Goal: Information Seeking & Learning: Learn about a topic

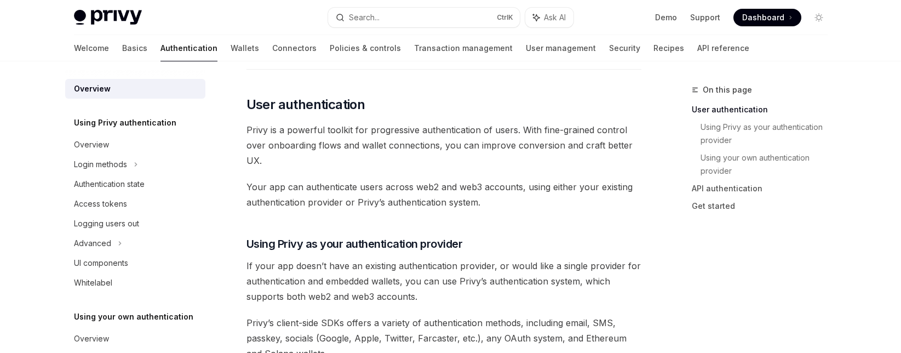
scroll to position [221, 0]
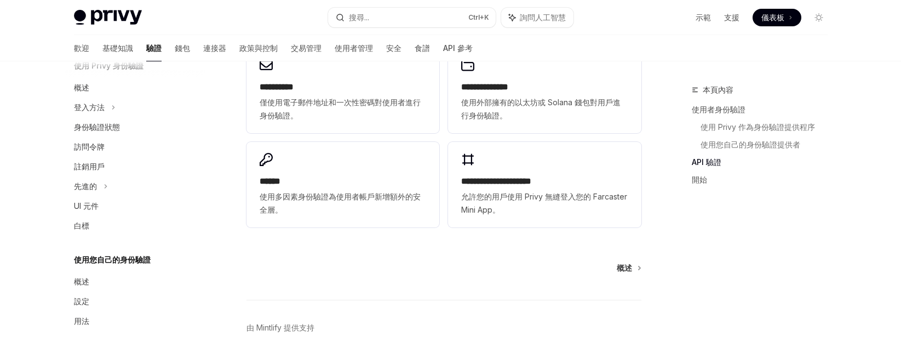
scroll to position [853, 0]
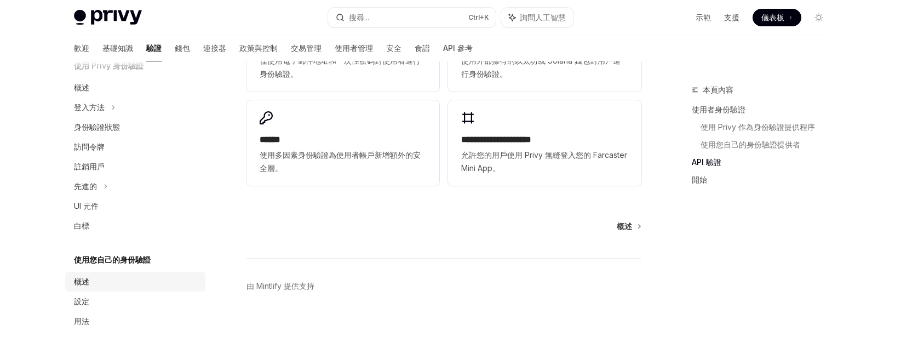
click at [84, 284] on font "概述" at bounding box center [81, 281] width 15 height 9
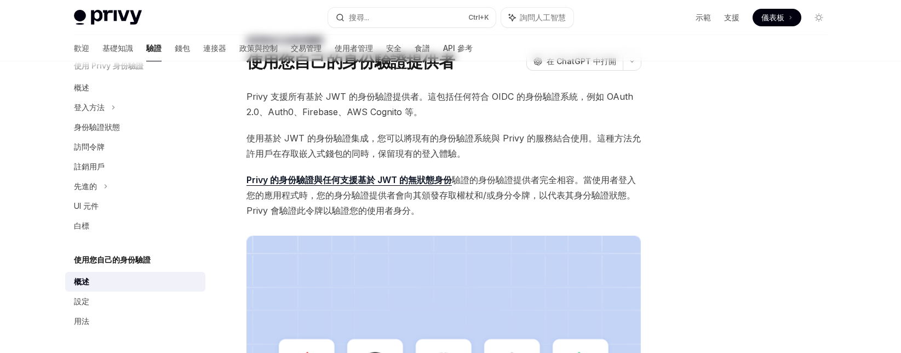
scroll to position [110, 0]
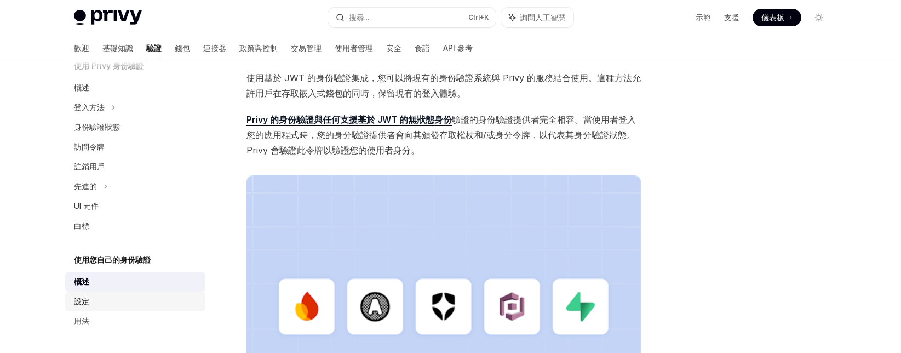
click at [117, 302] on div "設定" at bounding box center [136, 301] width 125 height 13
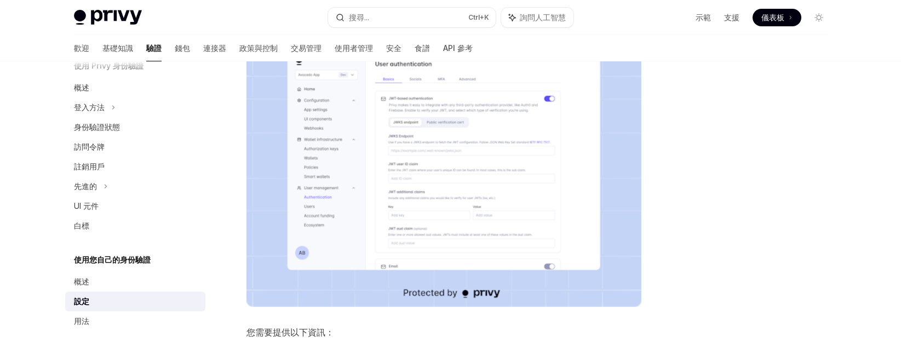
scroll to position [227, 0]
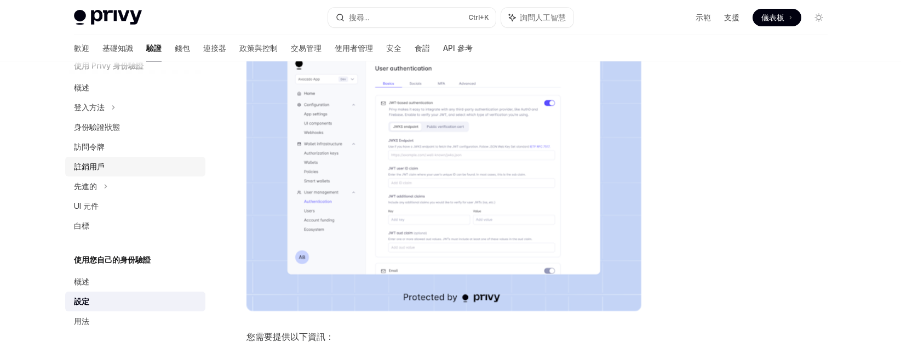
click at [108, 162] on div "註銷用戶" at bounding box center [136, 166] width 125 height 13
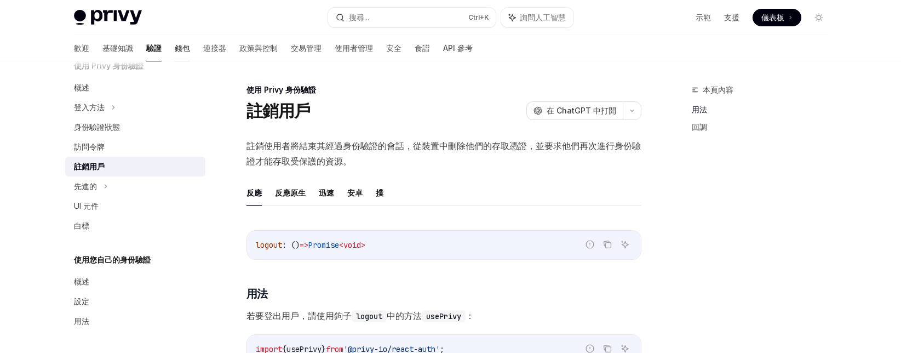
click at [175, 47] on font "錢包" at bounding box center [182, 47] width 15 height 9
type textarea "*"
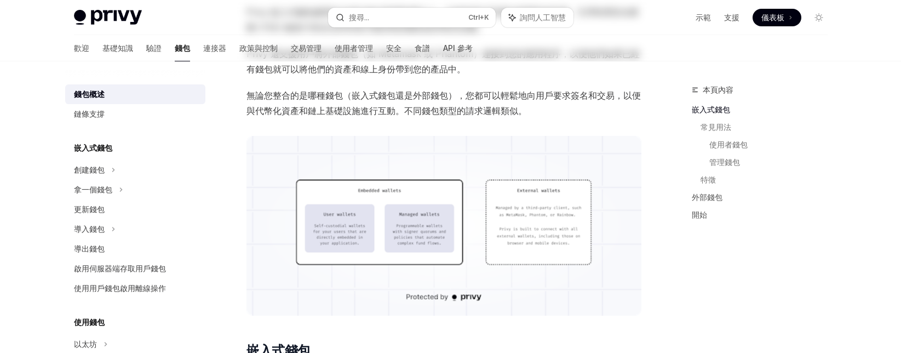
scroll to position [274, 0]
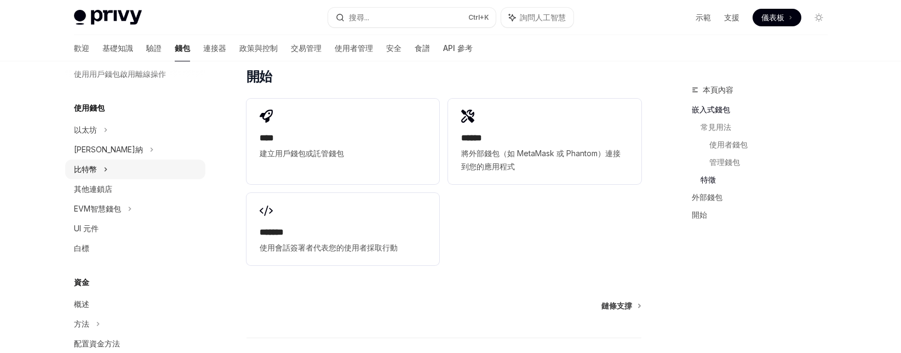
scroll to position [219, 0]
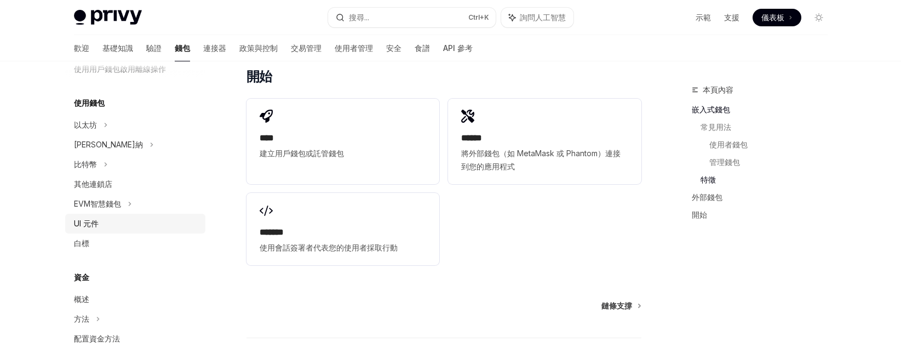
click at [94, 219] on font "UI 元件" at bounding box center [86, 223] width 25 height 9
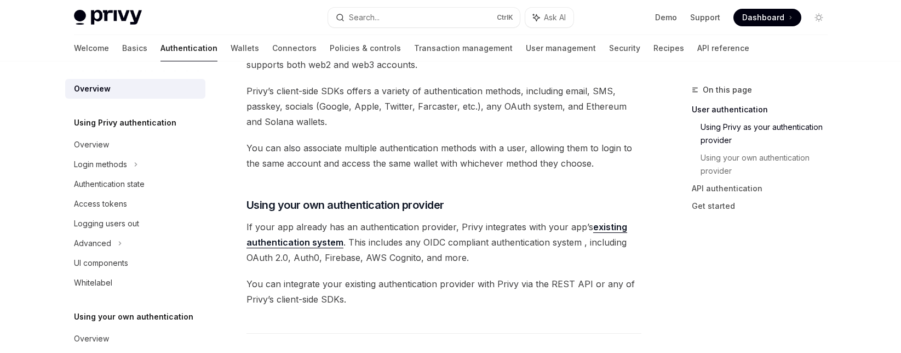
scroll to position [659, 0]
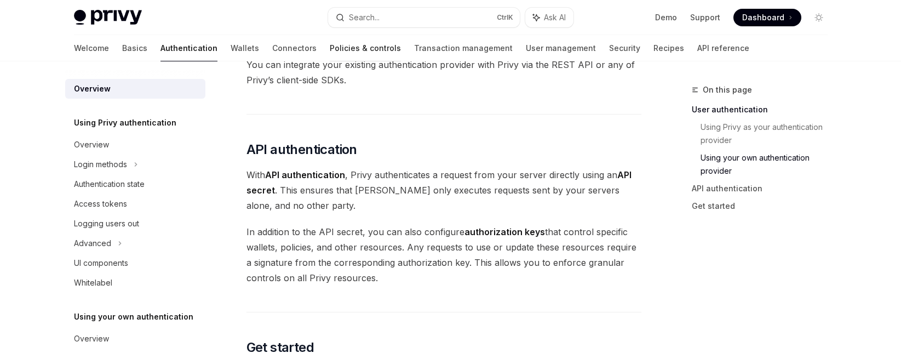
click at [330, 50] on link "Policies & controls" at bounding box center [365, 48] width 71 height 26
type textarea "*"
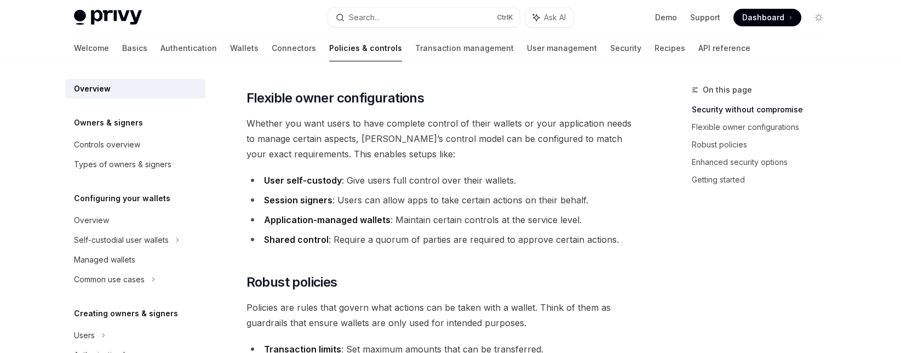
scroll to position [219, 0]
click at [497, 139] on span "Whether you want users to have complete control of their wallets or your applic…" at bounding box center [443, 138] width 395 height 46
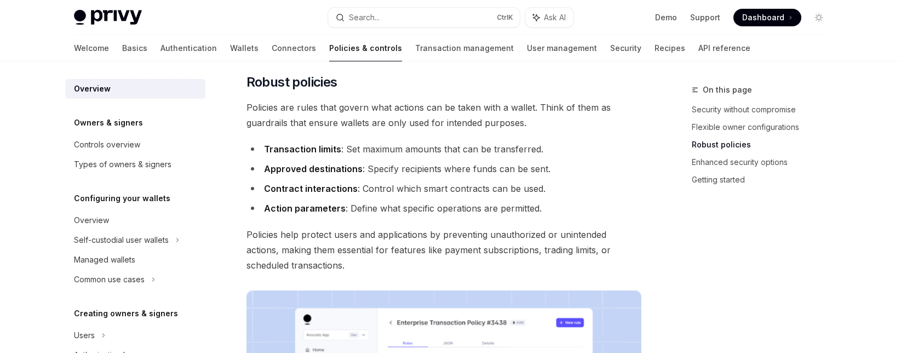
scroll to position [438, 0]
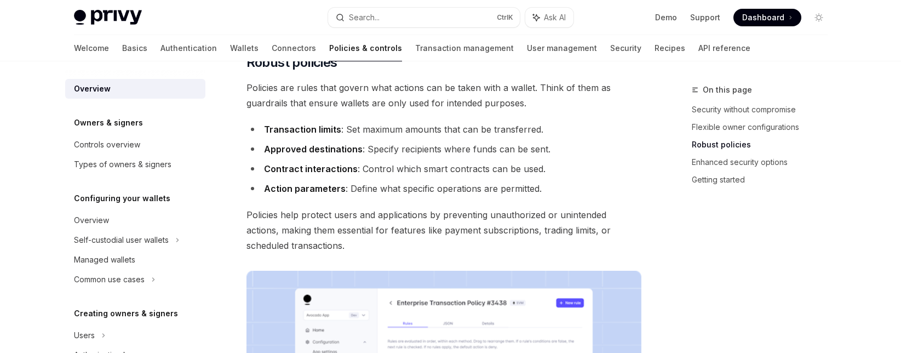
click at [807, 265] on div "On this page Security without compromise Flexible owner configurations Robust p…" at bounding box center [753, 217] width 167 height 269
click at [814, 272] on div "On this page Security without compromise Flexible owner configurations Robust p…" at bounding box center [753, 217] width 167 height 269
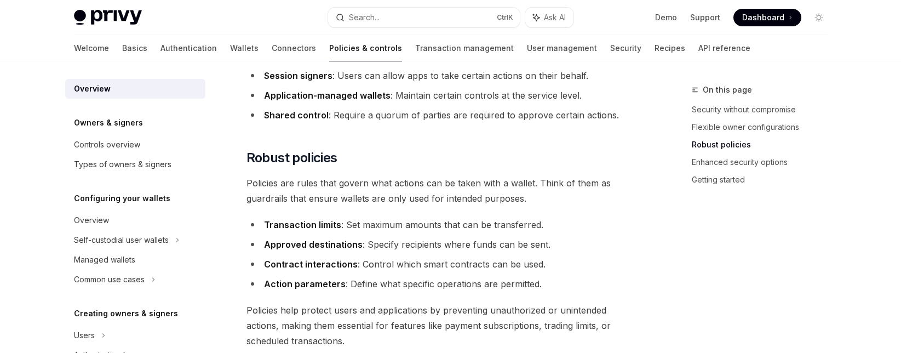
scroll to position [219, 0]
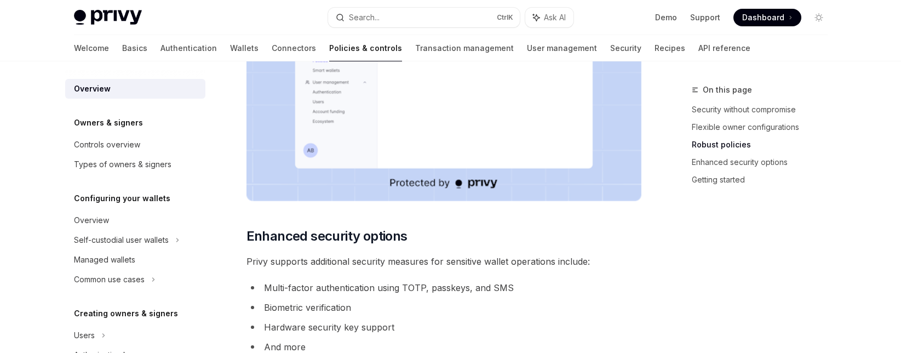
scroll to position [876, 0]
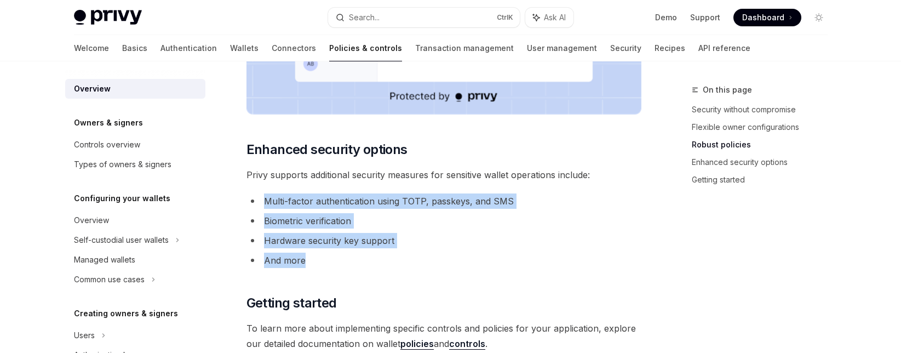
drag, startPoint x: 325, startPoint y: 261, endPoint x: 254, endPoint y: 204, distance: 90.8
click at [254, 204] on ul "Multi-factor authentication using TOTP, passkeys, and SMS Biometric verificatio…" at bounding box center [443, 230] width 395 height 74
click at [370, 241] on li "Hardware security key support" at bounding box center [443, 240] width 395 height 15
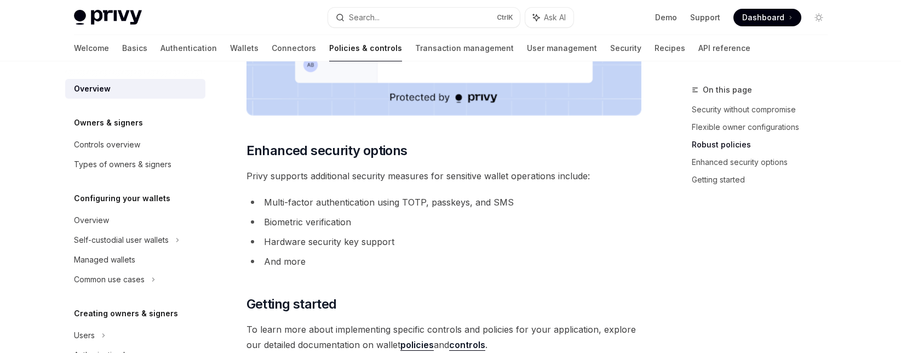
scroll to position [1037, 0]
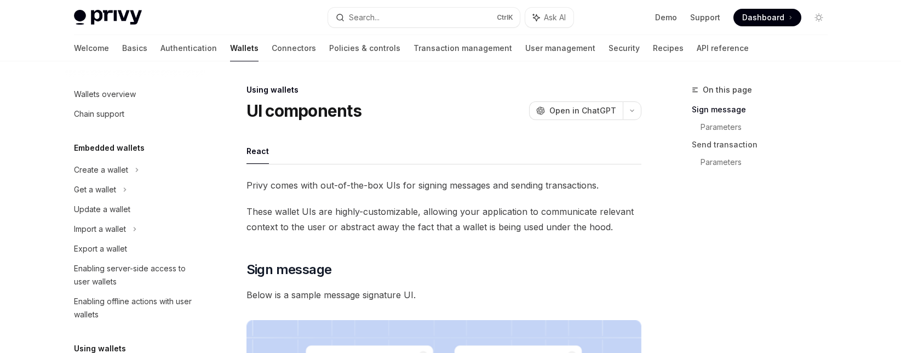
scroll to position [444, 0]
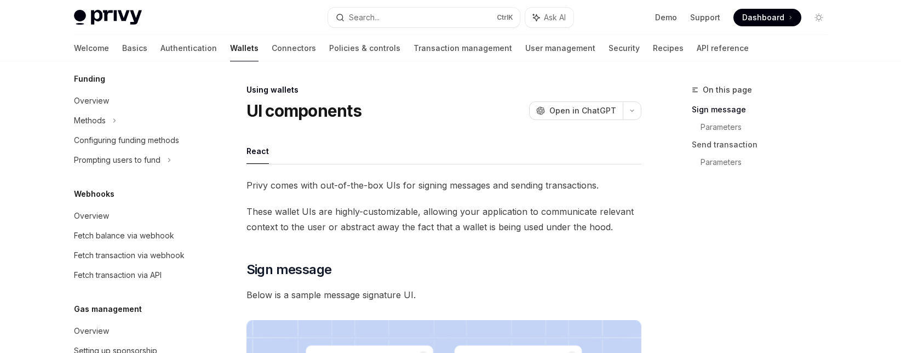
click at [110, 207] on link "Overview" at bounding box center [135, 216] width 140 height 20
type textarea "*"
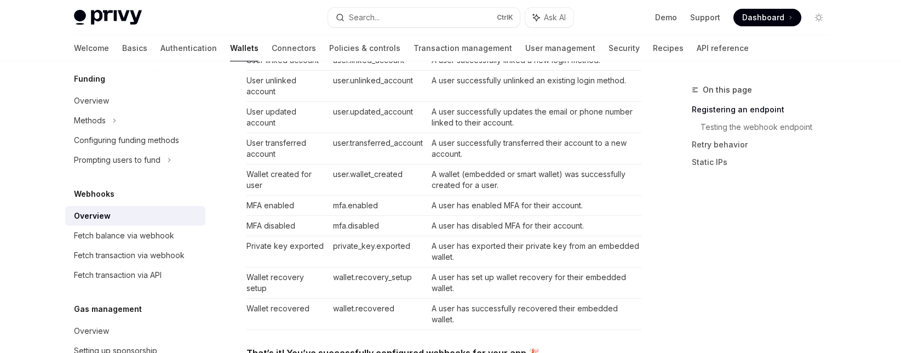
scroll to position [493, 0]
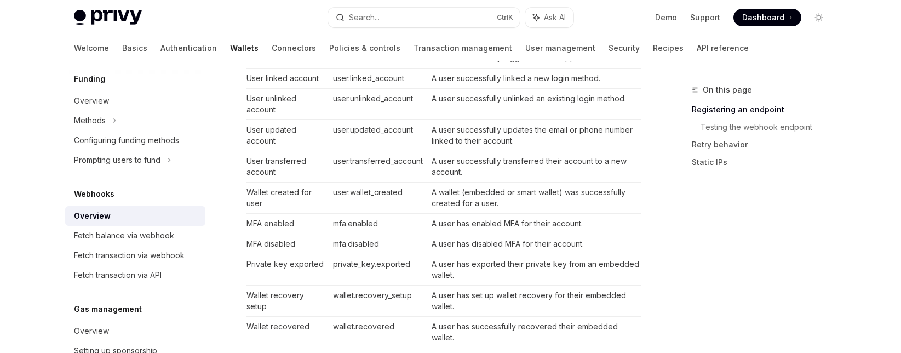
click at [674, 205] on div "On this page Registering an endpoint Testing the webhook endpoint Retry behavio…" at bounding box center [753, 217] width 167 height 269
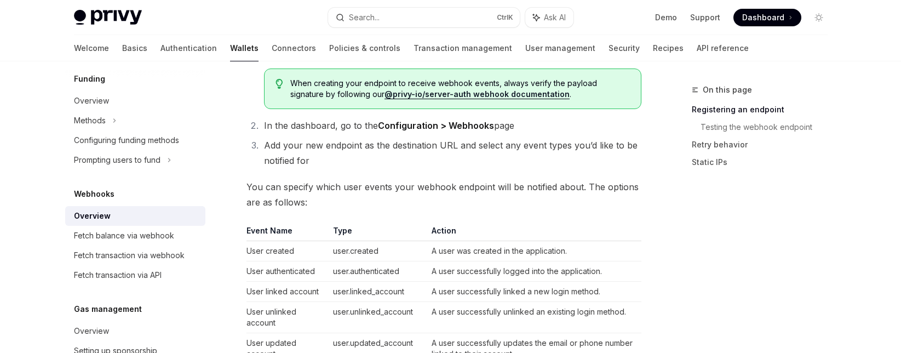
scroll to position [219, 0]
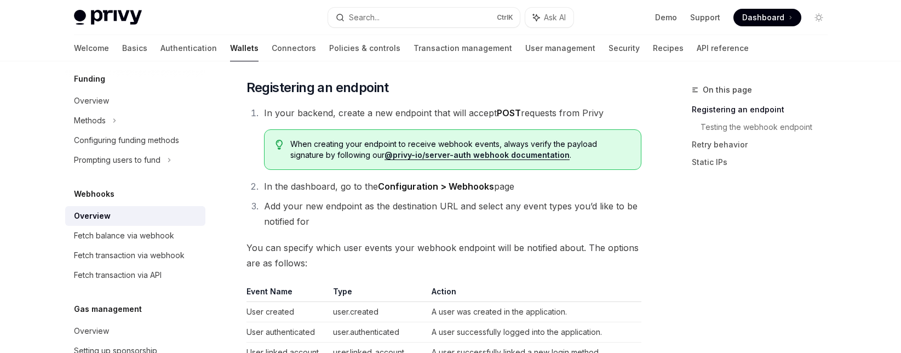
click at [576, 211] on li "Add your new endpoint as the destination URL and select any event types you’d l…" at bounding box center [451, 213] width 381 height 31
click at [716, 212] on div "On this page Registering an endpoint Testing the webhook endpoint Retry behavio…" at bounding box center [753, 217] width 167 height 269
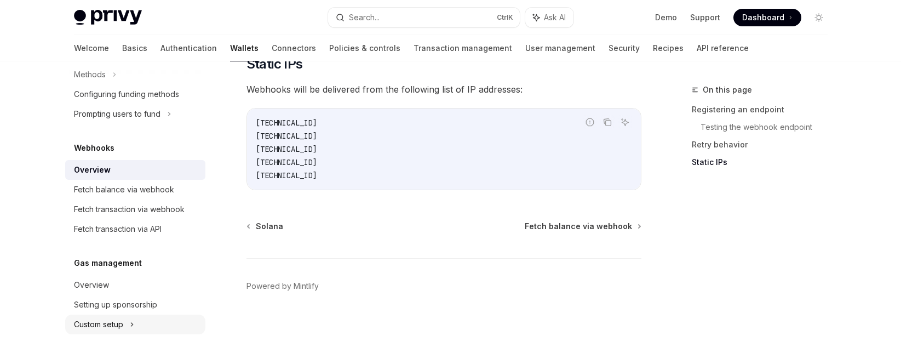
scroll to position [553, 0]
